Goal: Information Seeking & Learning: Learn about a topic

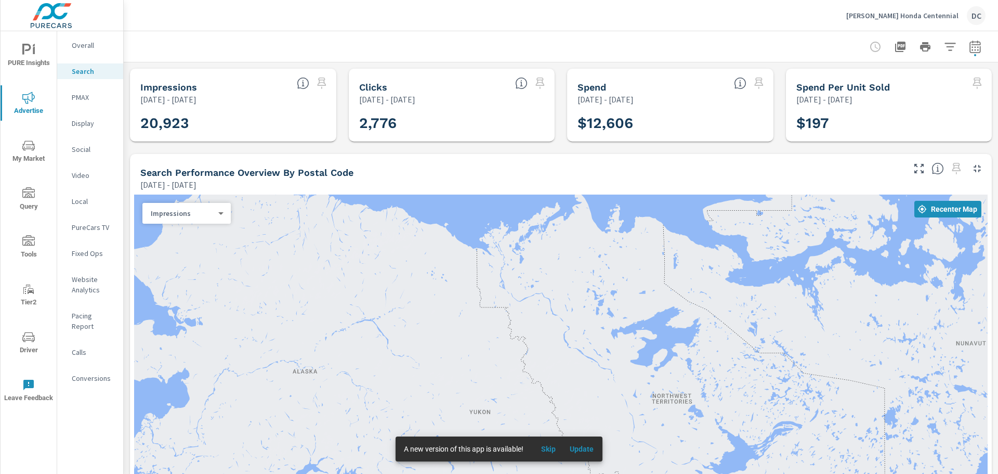
click at [923, 17] on p "[PERSON_NAME] Honda Centennial" at bounding box center [903, 15] width 112 height 9
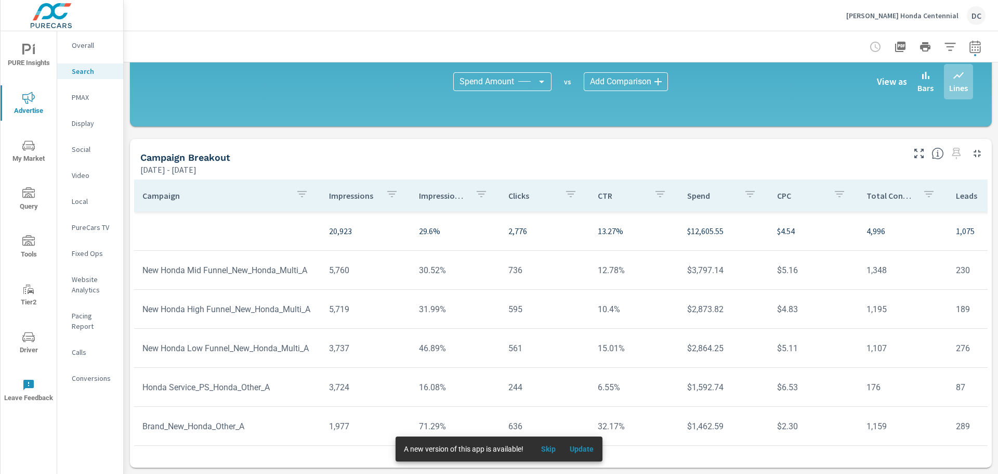
scroll to position [46, 0]
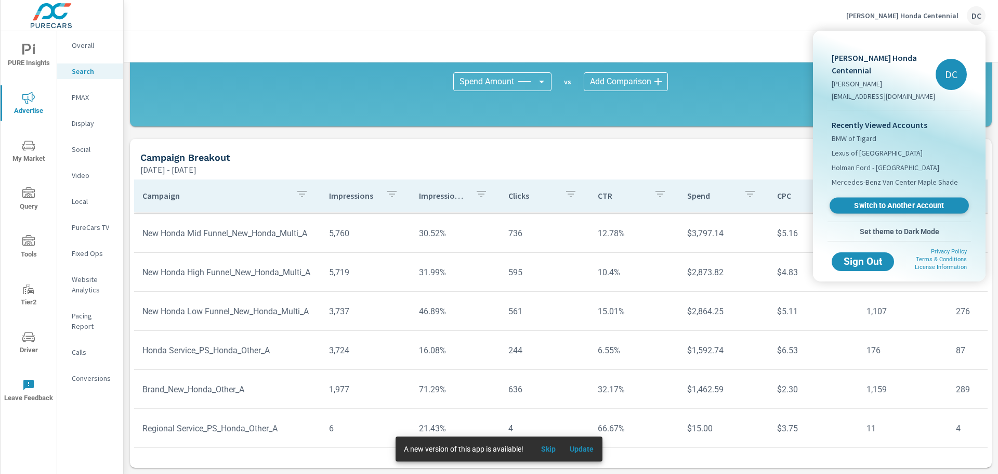
click at [899, 201] on span "Switch to Another Account" at bounding box center [899, 206] width 127 height 10
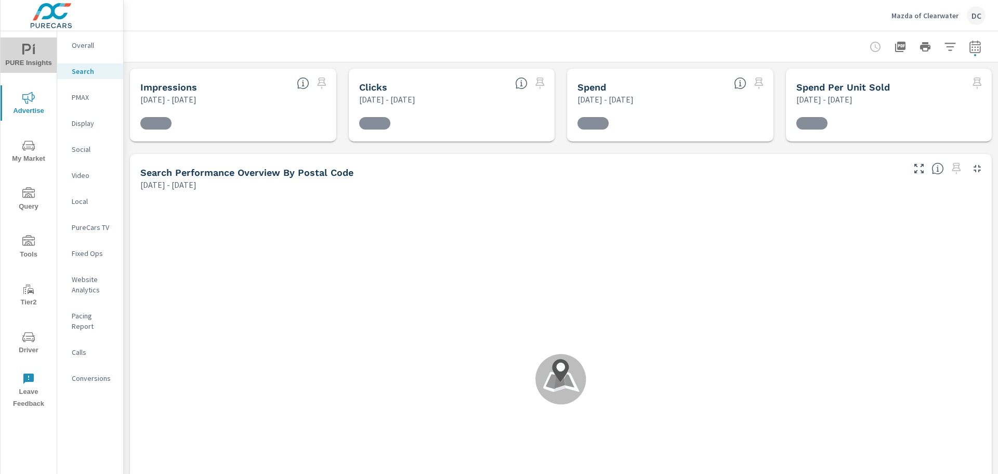
click at [49, 44] on span "PURE Insights" at bounding box center [29, 56] width 50 height 25
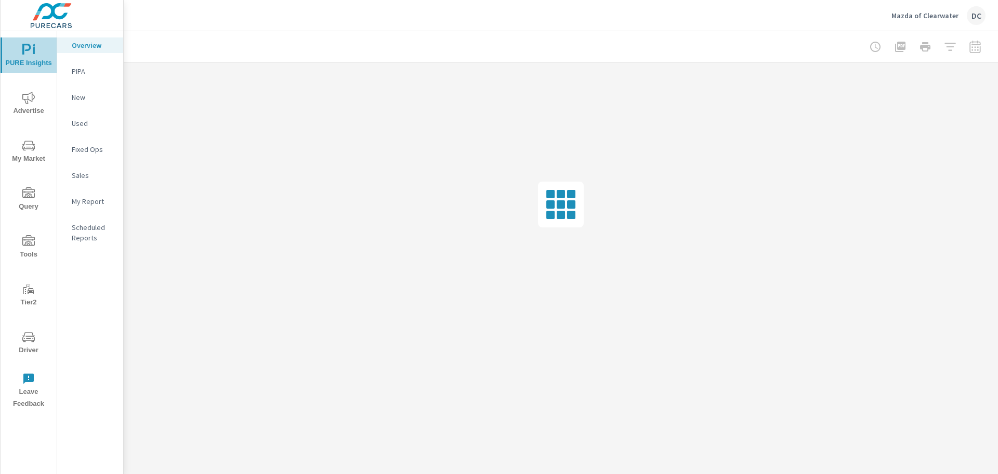
click at [23, 49] on icon "nav menu" at bounding box center [26, 49] width 9 height 11
click at [974, 46] on div at bounding box center [925, 46] width 121 height 21
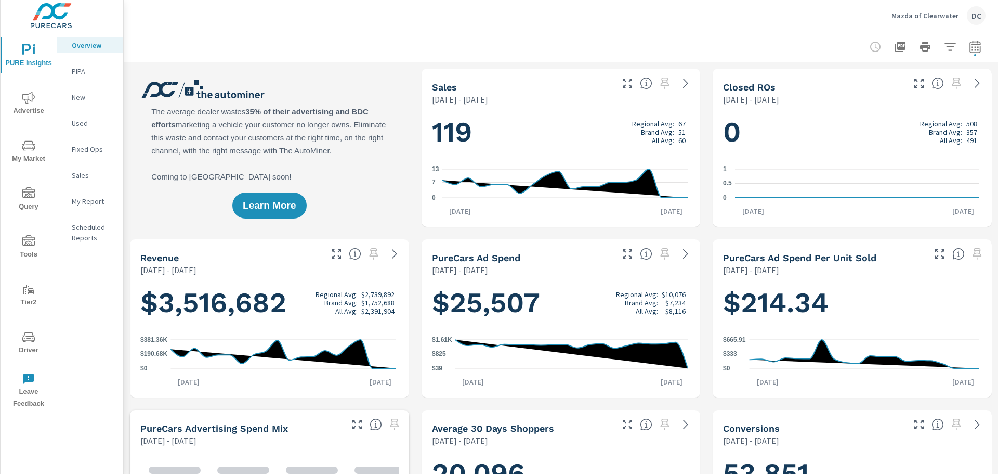
click at [972, 50] on icon "button" at bounding box center [975, 46] width 11 height 12
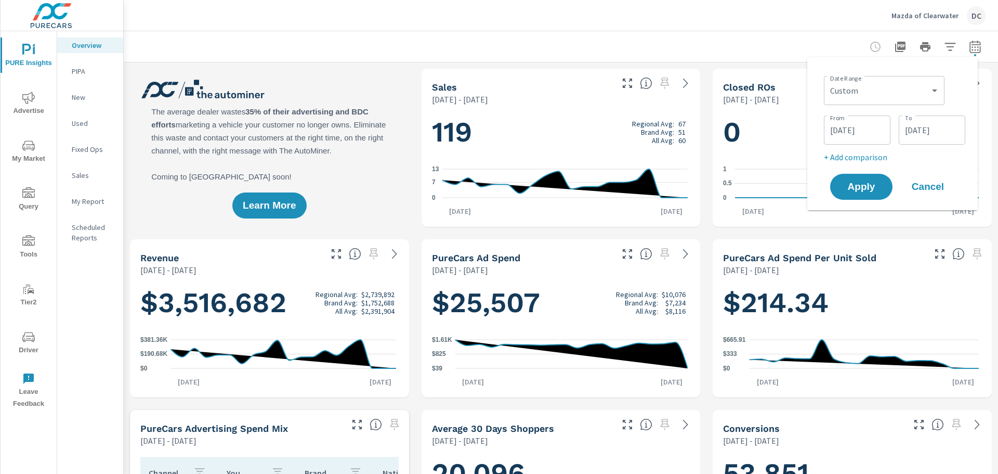
scroll to position [38, 0]
click at [871, 87] on select "Custom Yesterday Last week Last 7 days Last 14 days Last 30 days Last 45 days L…" at bounding box center [884, 90] width 112 height 21
click at [828, 80] on select "Custom Yesterday Last week Last 7 days Last 14 days Last 30 days Last 45 days L…" at bounding box center [884, 90] width 112 height 21
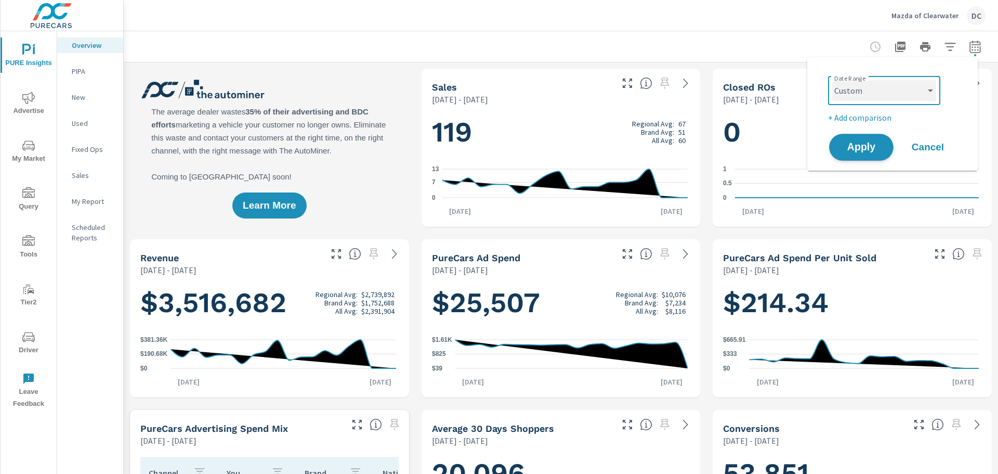
select select "Last 30 days"
click at [869, 122] on p "+ Add comparison" at bounding box center [894, 117] width 133 height 12
select select "Previous period"
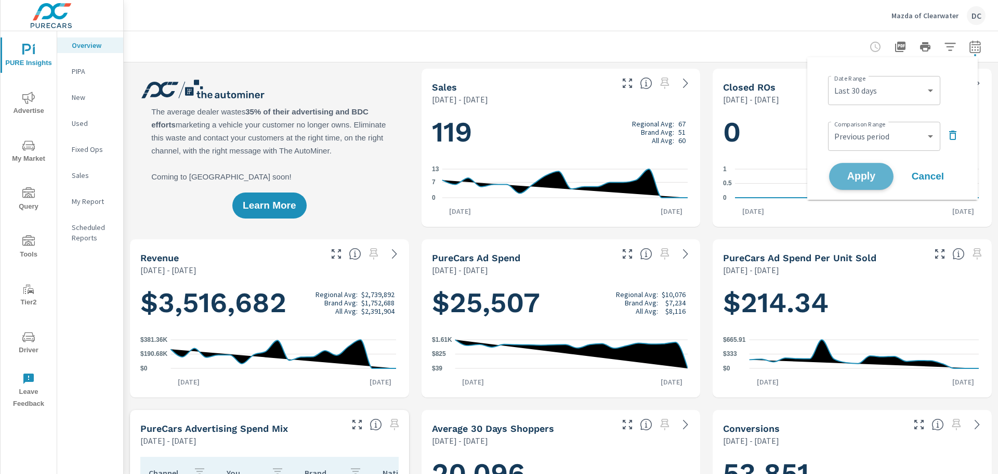
click at [864, 178] on span "Apply" at bounding box center [861, 177] width 43 height 10
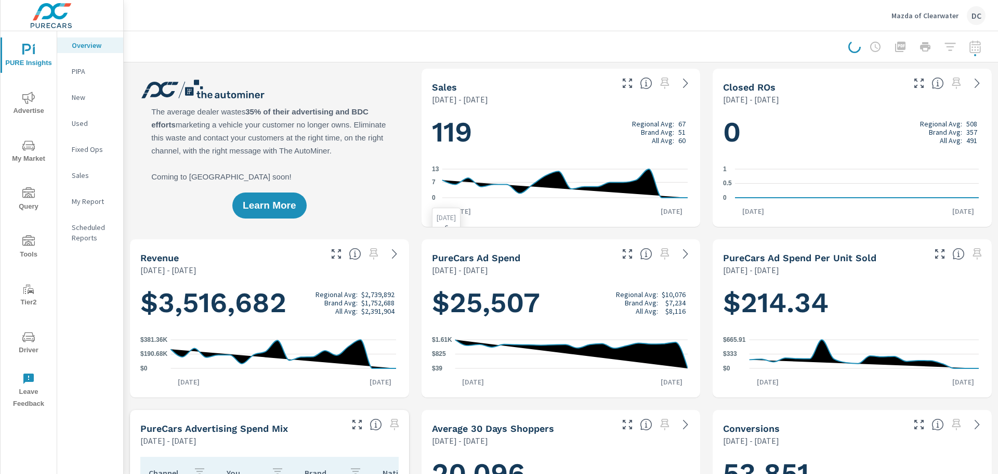
scroll to position [244, 0]
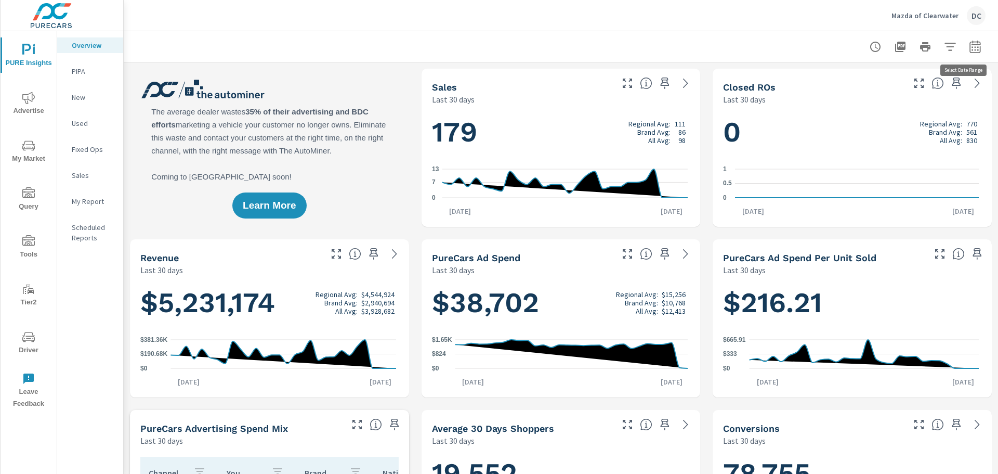
click at [977, 47] on button "button" at bounding box center [975, 46] width 21 height 21
select select "Last 30 days"
select select "Previous period"
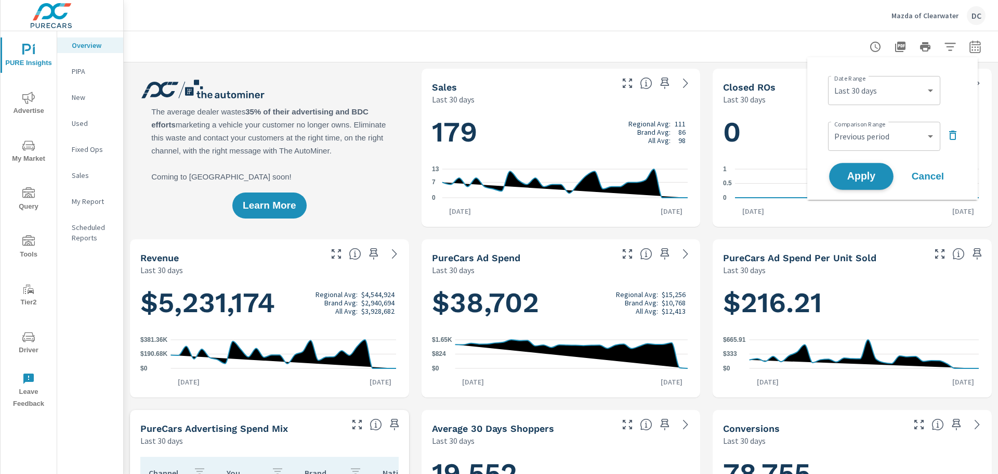
click at [867, 181] on span "Apply" at bounding box center [861, 177] width 43 height 10
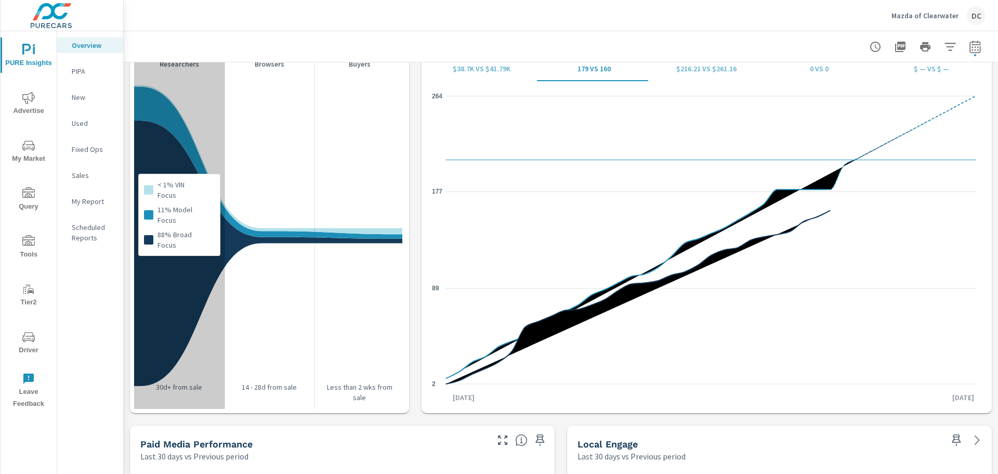
scroll to position [1398, 0]
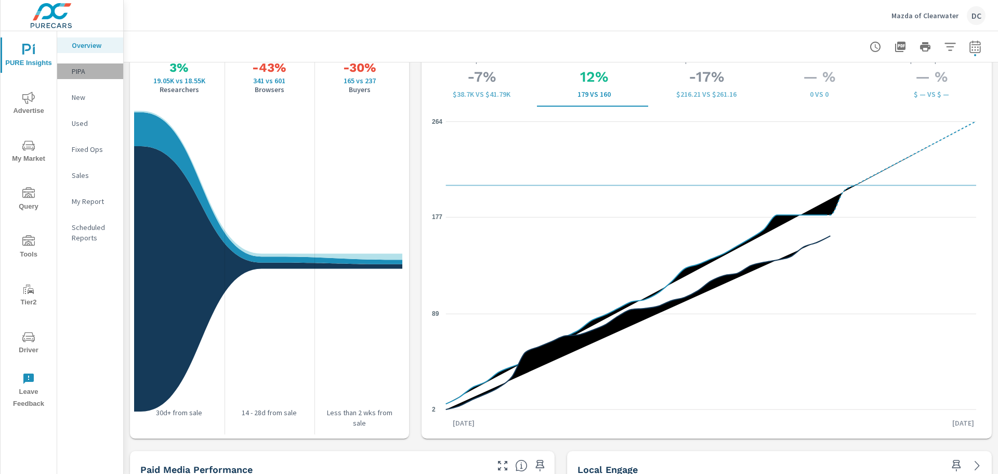
click at [76, 72] on p "PIPA" at bounding box center [93, 71] width 43 height 10
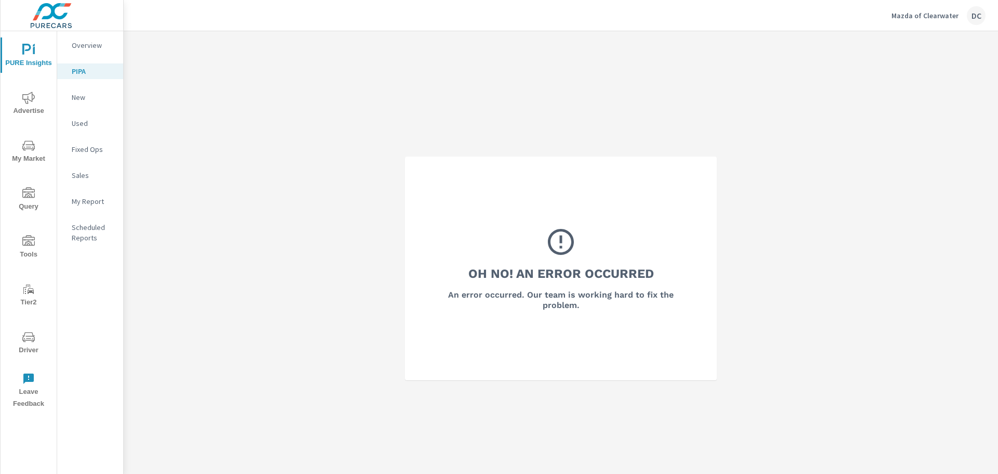
click at [82, 100] on p "New" at bounding box center [93, 97] width 43 height 10
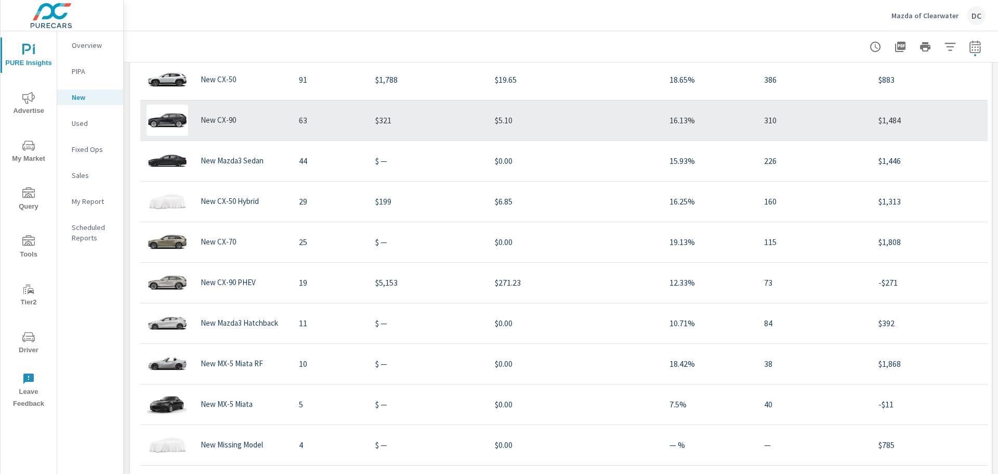
scroll to position [1147, 0]
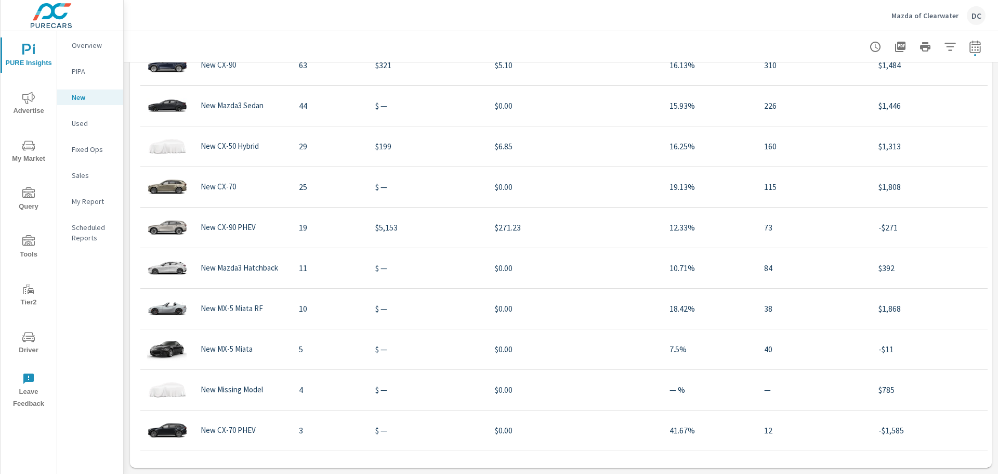
click at [32, 148] on icon "nav menu" at bounding box center [28, 145] width 12 height 10
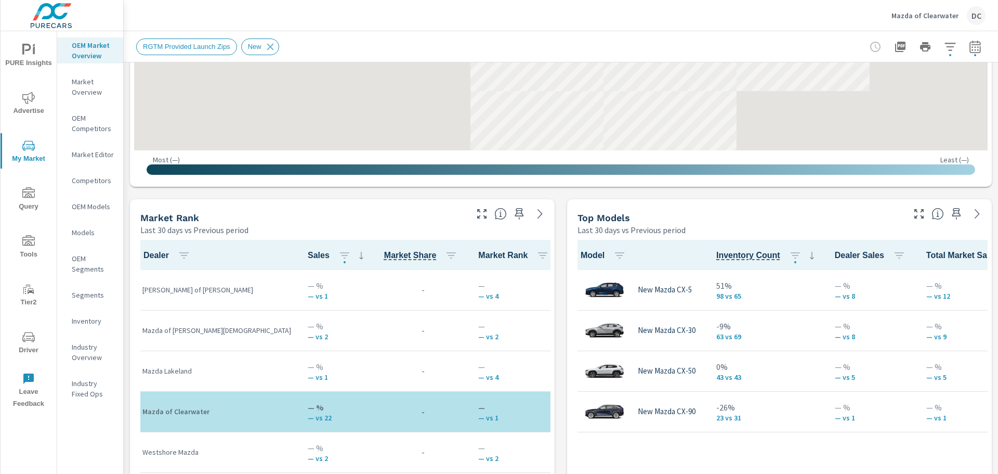
scroll to position [277, 0]
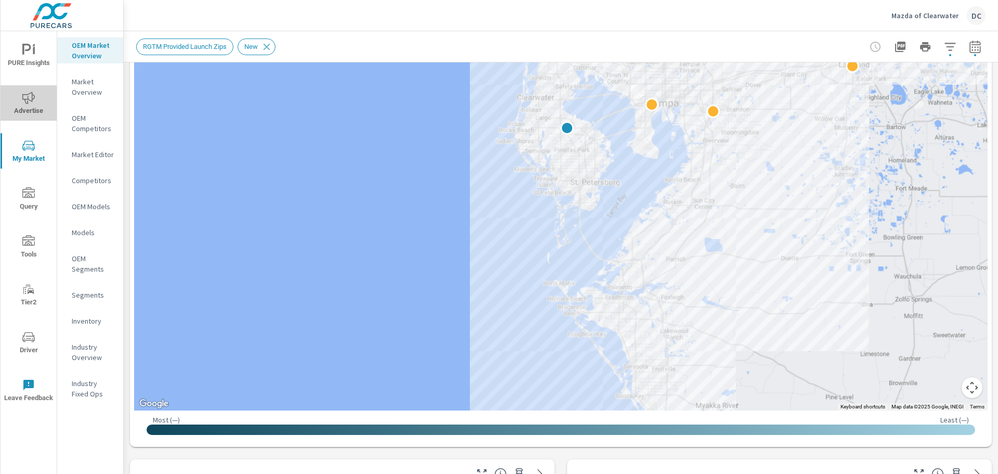
click at [31, 101] on icon "nav menu" at bounding box center [28, 98] width 12 height 12
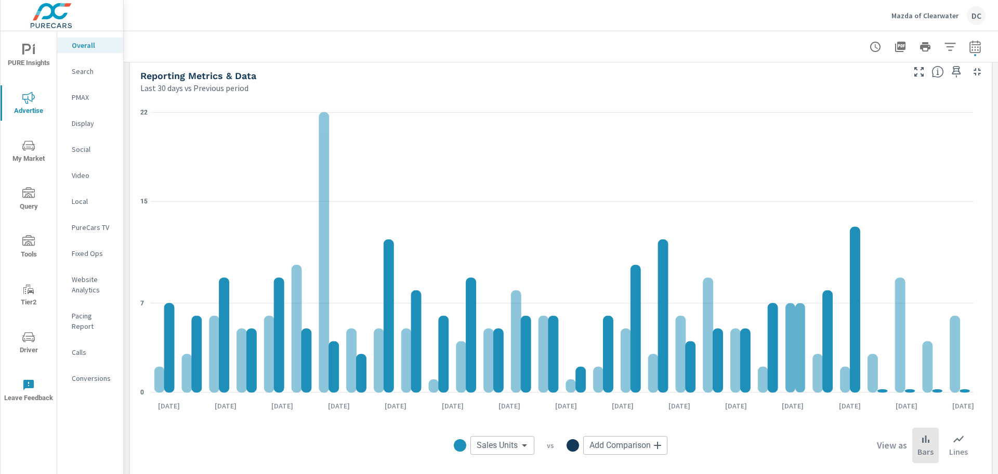
scroll to position [1012, 0]
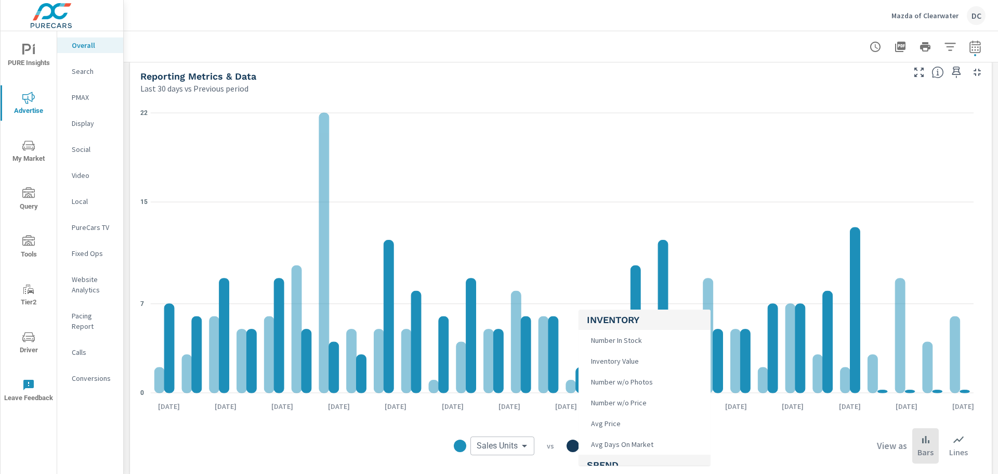
click at [631, 444] on body "PURE Insights Advertise My Market Query Tools Tier2 Driver Leave Feedback Overa…" at bounding box center [499, 237] width 998 height 474
click at [627, 403] on li "Leads" at bounding box center [645, 411] width 132 height 21
type input "Leads"
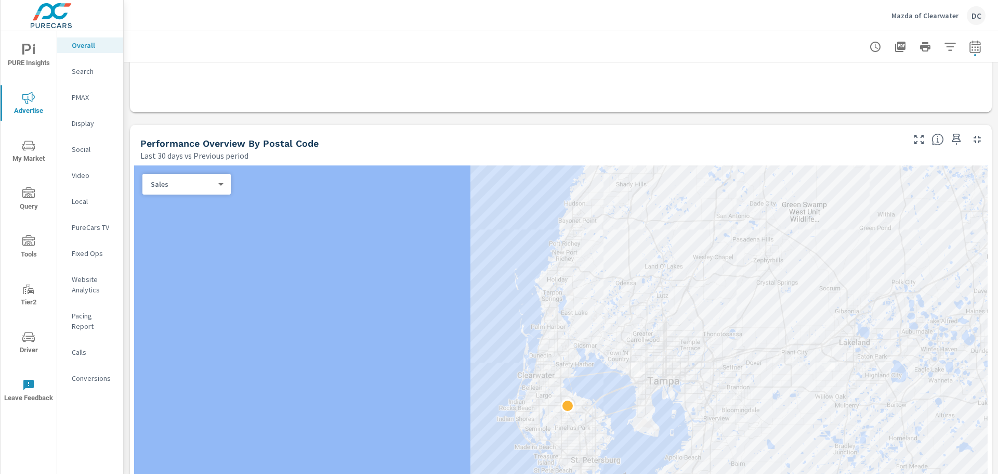
scroll to position [388, 0]
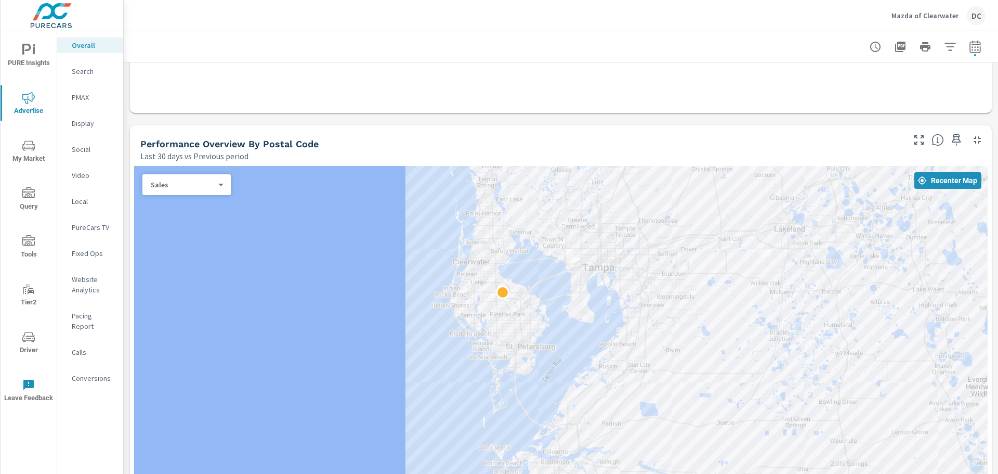
drag, startPoint x: 650, startPoint y: 409, endPoint x: 589, endPoint y: 306, distance: 120.1
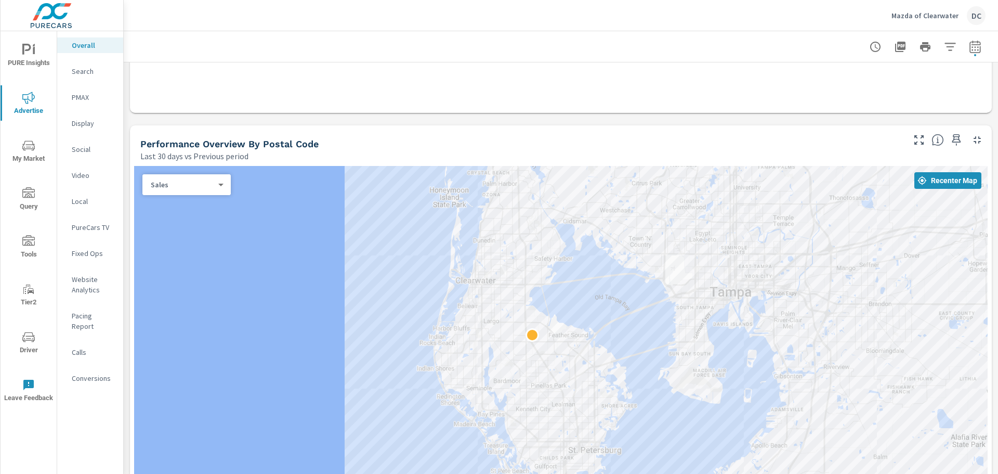
drag, startPoint x: 614, startPoint y: 304, endPoint x: 562, endPoint y: 408, distance: 116.3
click at [562, 408] on div at bounding box center [561, 399] width 854 height 467
click at [10, 60] on span "PURE Insights" at bounding box center [29, 56] width 50 height 25
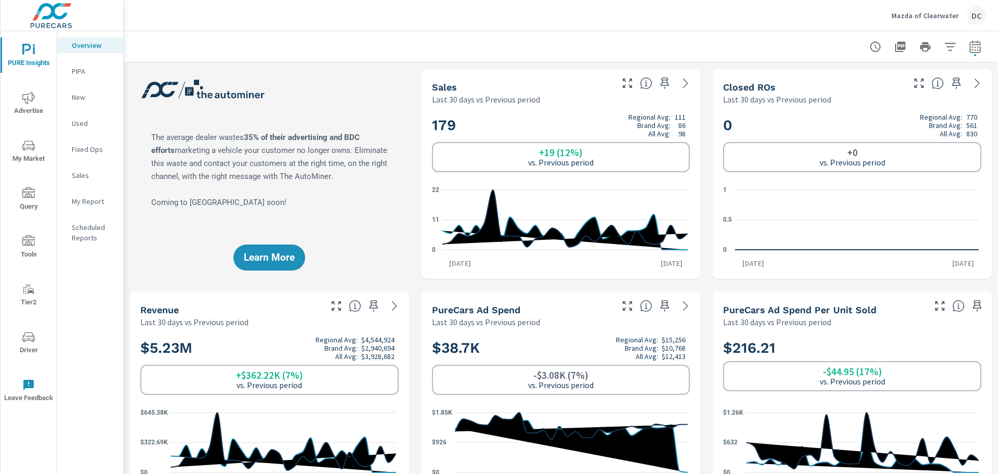
scroll to position [244, 0]
click at [95, 94] on p "New" at bounding box center [93, 97] width 43 height 10
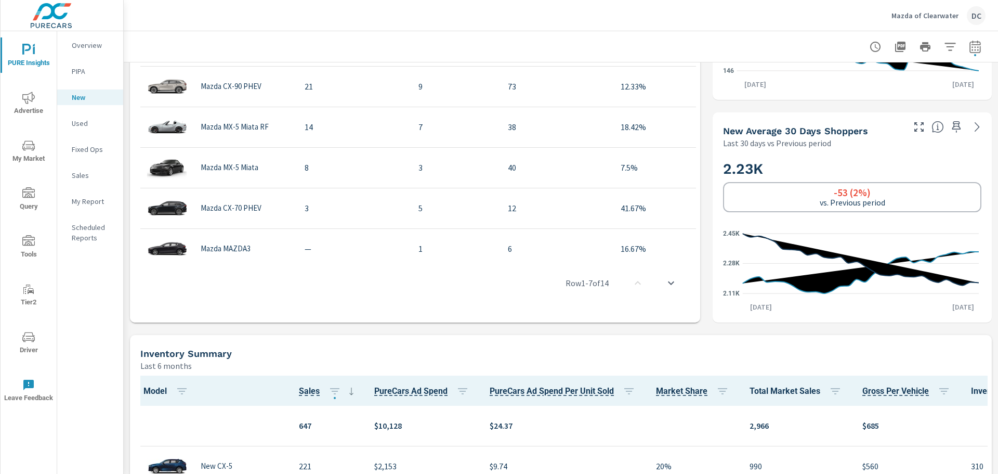
scroll to position [280, 0]
